Goal: Obtain resource: Obtain resource

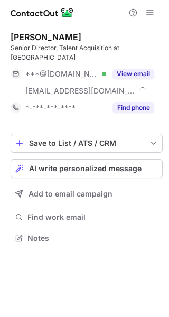
scroll to position [221, 169]
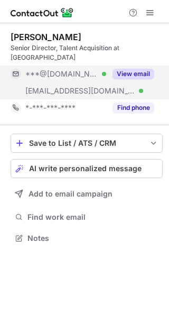
click at [132, 69] on button "View email" at bounding box center [134, 74] width 42 height 11
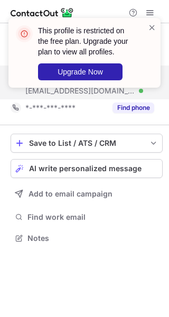
click at [153, 18] on div "This profile is restricted on the free plan. Upgrade your plan to view all prof…" at bounding box center [84, 53] width 152 height 70
click at [152, 28] on span at bounding box center [152, 27] width 8 height 11
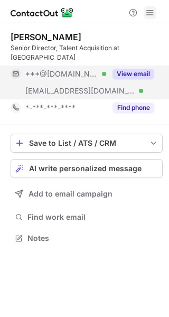
click at [149, 10] on span at bounding box center [150, 12] width 8 height 8
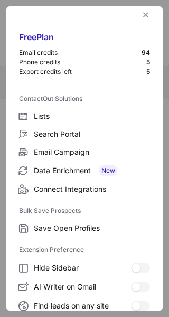
click at [147, 13] on div at bounding box center [84, 14] width 156 height 17
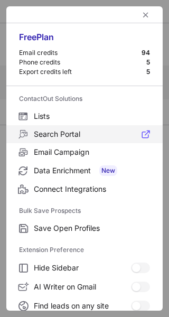
scroll to position [123, 0]
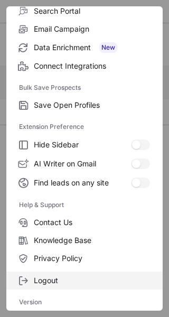
click at [48, 284] on span "Logout" at bounding box center [92, 281] width 116 height 10
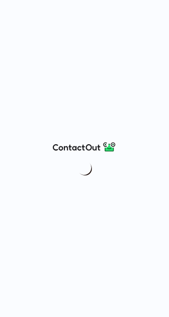
click at [40, 149] on div at bounding box center [84, 158] width 169 height 317
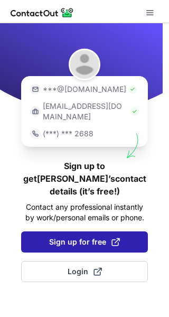
click at [75, 237] on span "Sign up for free" at bounding box center [84, 242] width 71 height 11
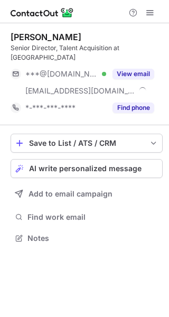
scroll to position [221, 169]
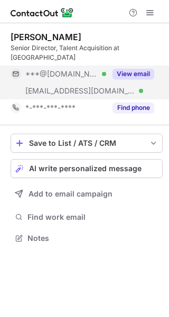
click at [128, 69] on button "View email" at bounding box center [134, 74] width 42 height 11
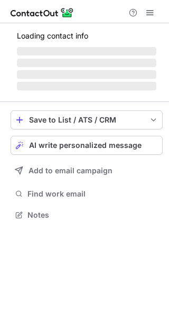
scroll to position [231, 169]
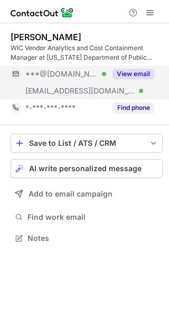
click at [140, 76] on button "View email" at bounding box center [134, 74] width 42 height 11
